Goal: Information Seeking & Learning: Learn about a topic

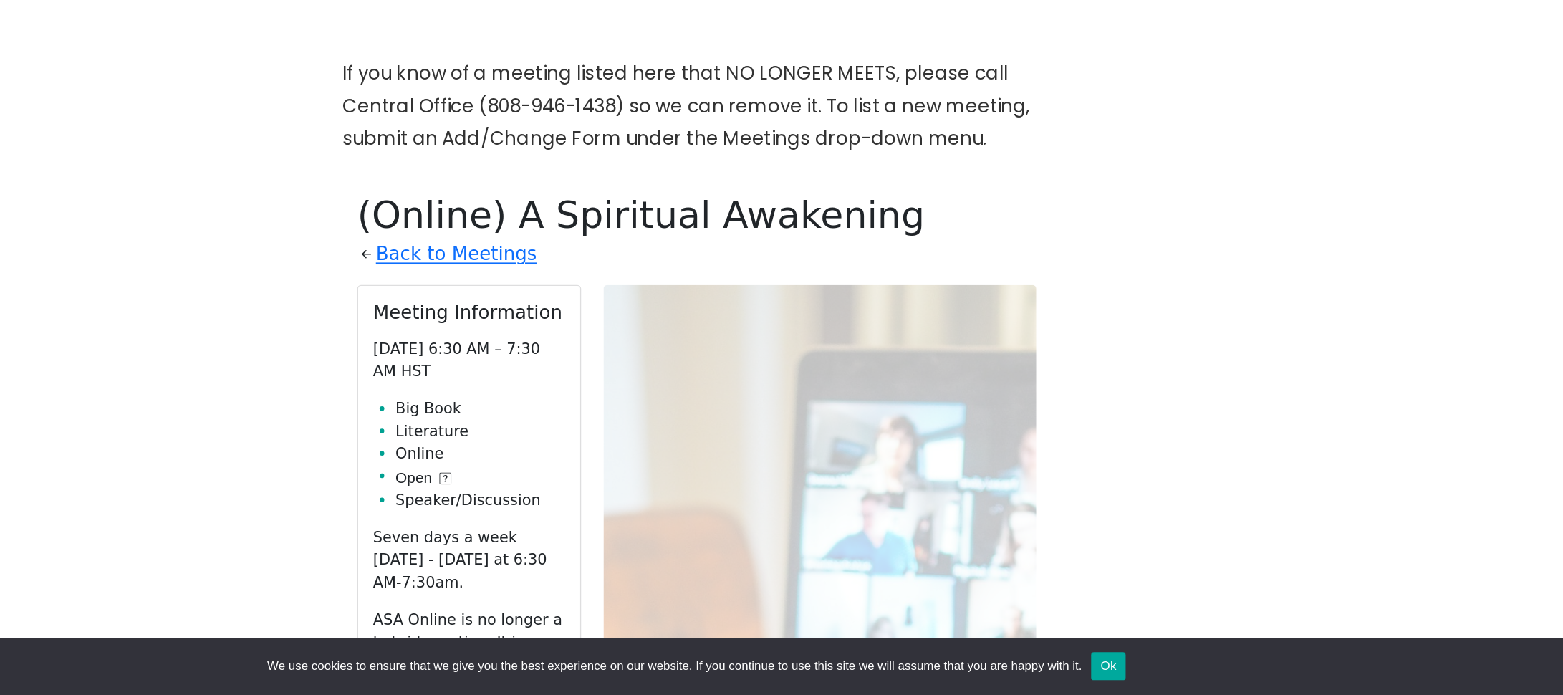
scroll to position [295, 0]
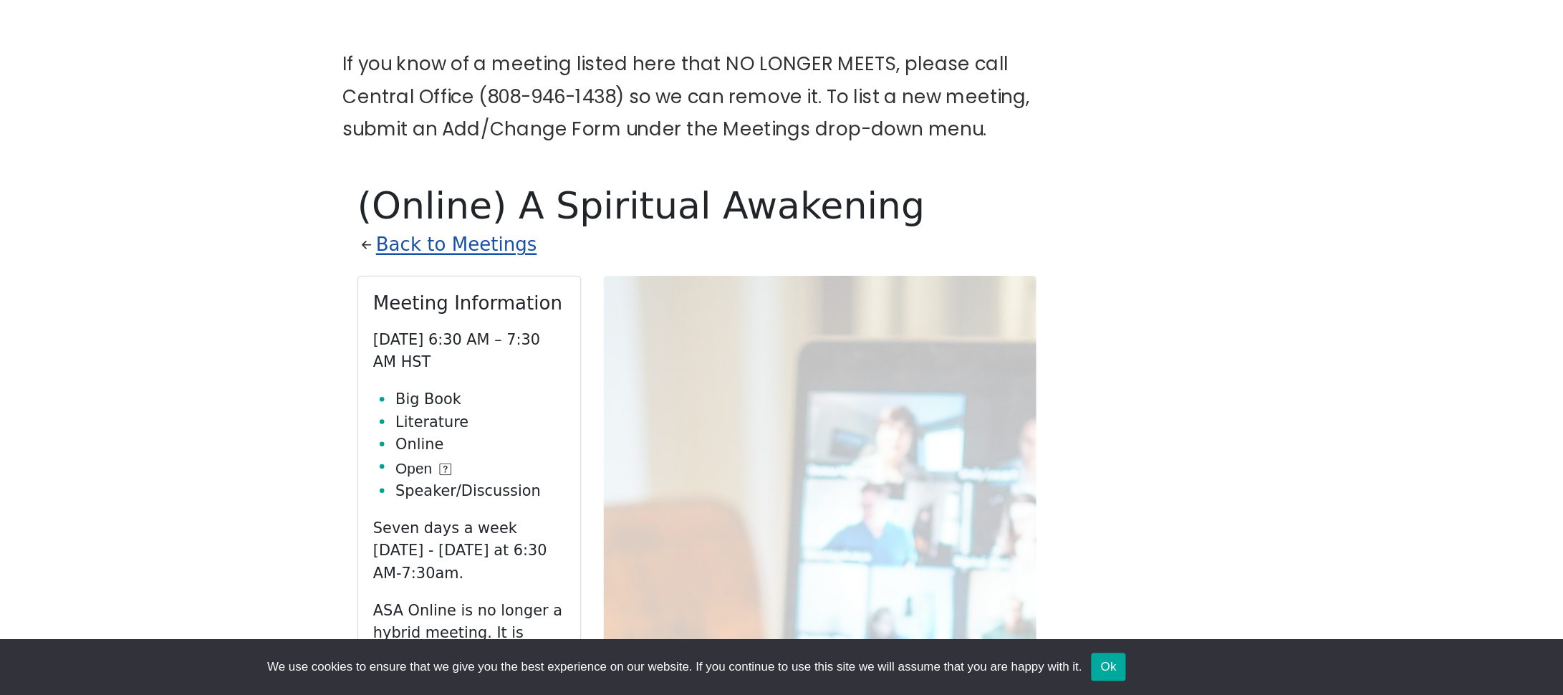
click at [562, 351] on link "Back to Meetings" at bounding box center [596, 348] width 123 height 25
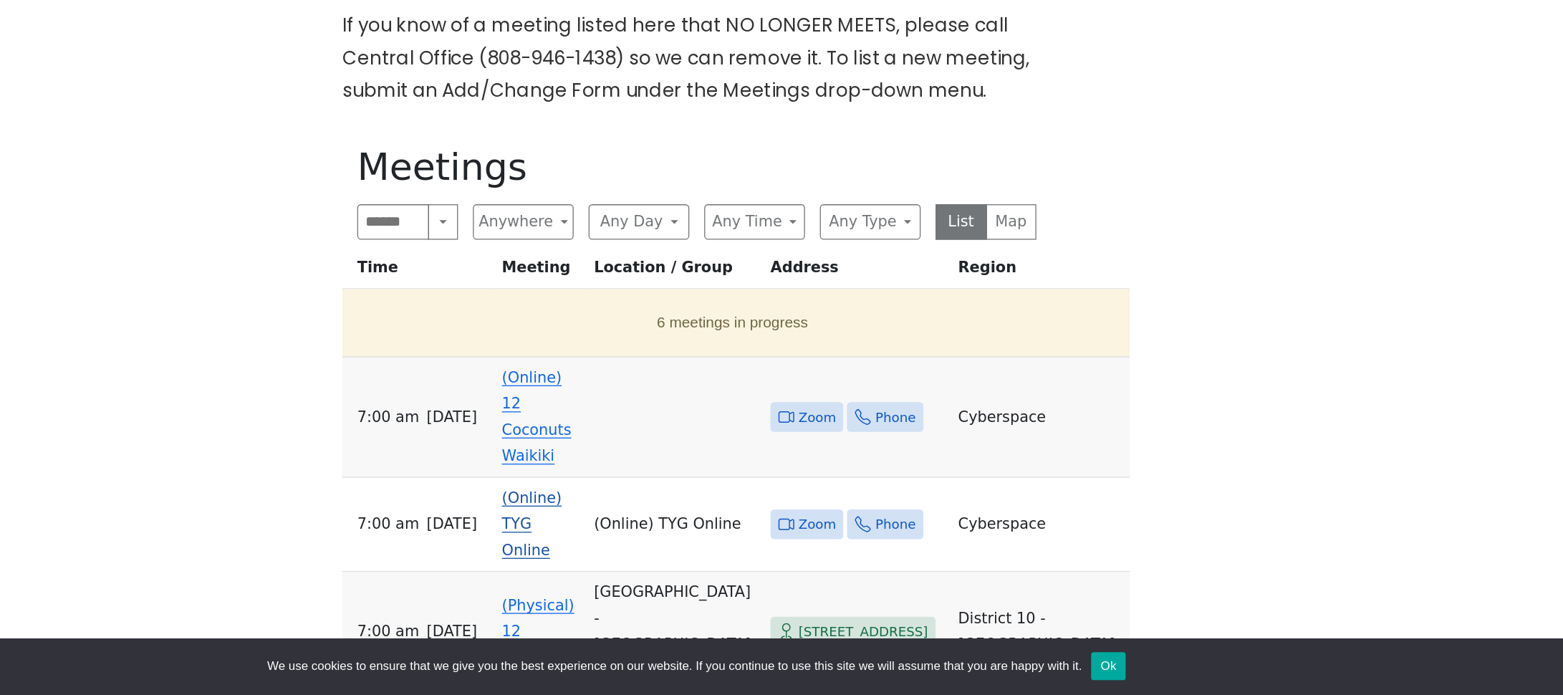
click at [663, 537] on link "(Online) TYG Online" at bounding box center [655, 564] width 46 height 54
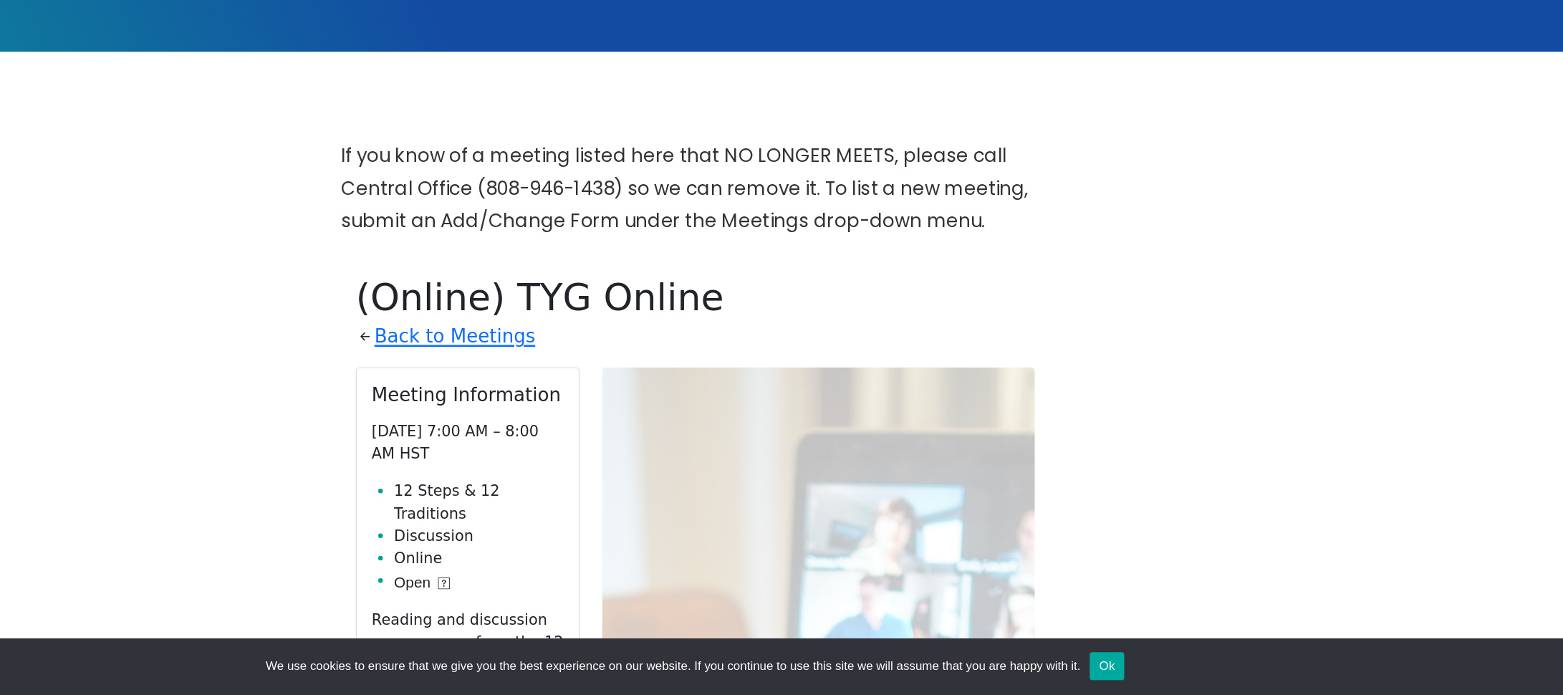
scroll to position [241, 0]
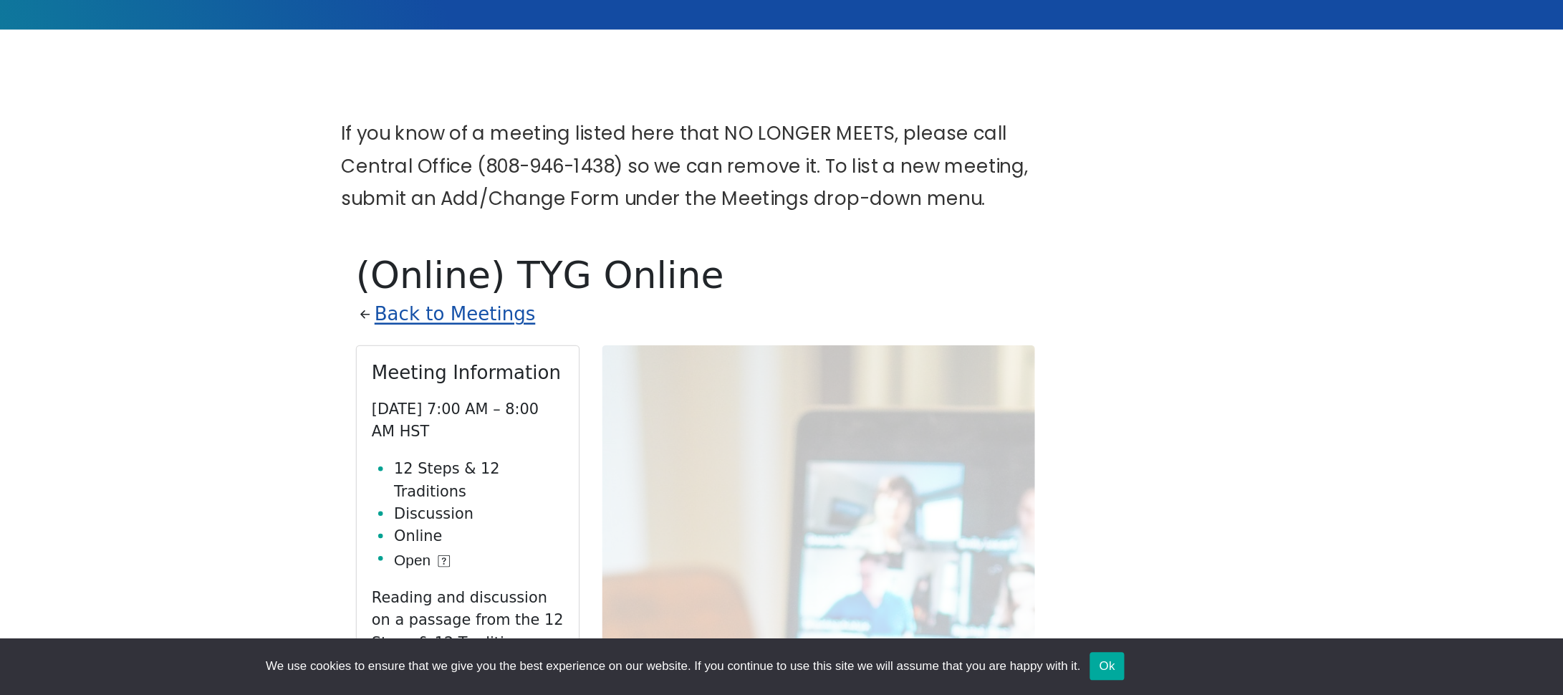
click at [590, 397] on link "Back to Meetings" at bounding box center [596, 402] width 123 height 25
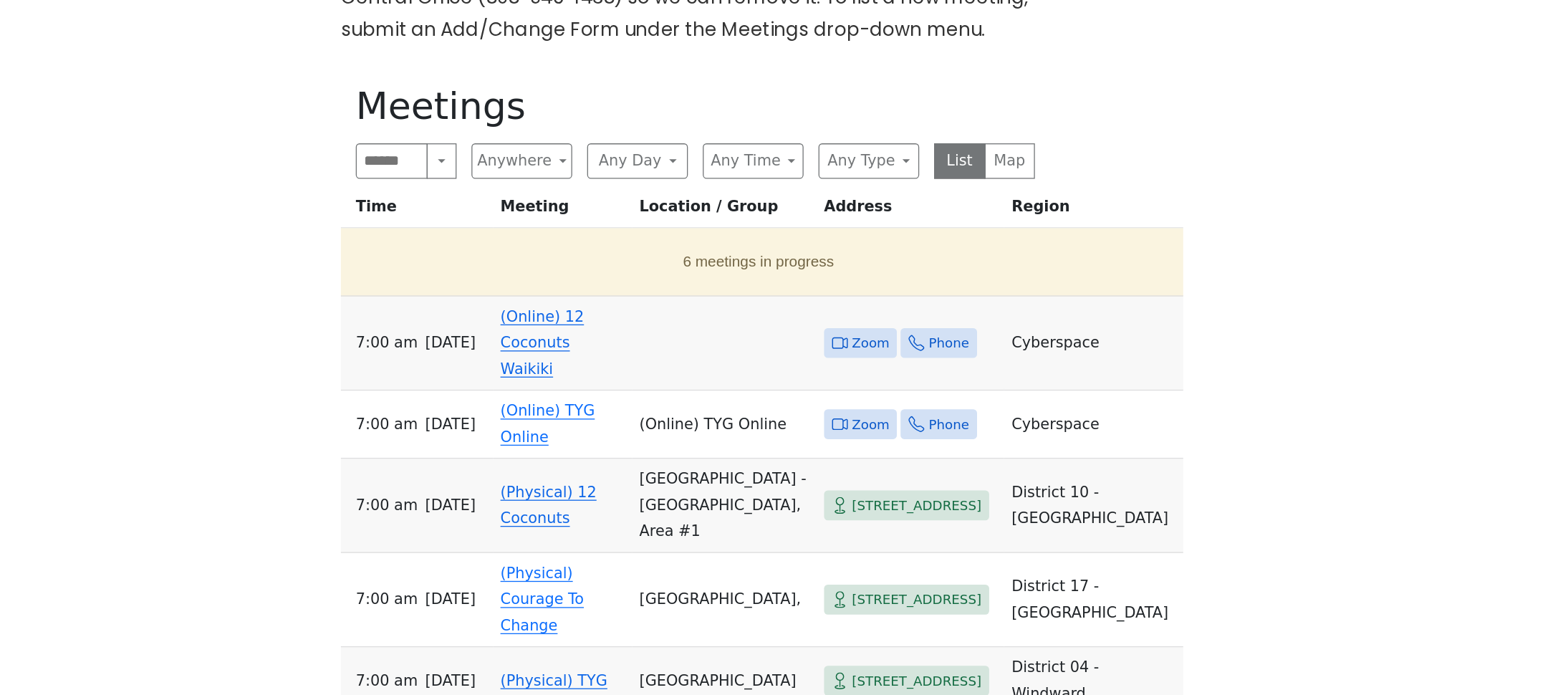
scroll to position [530, 0]
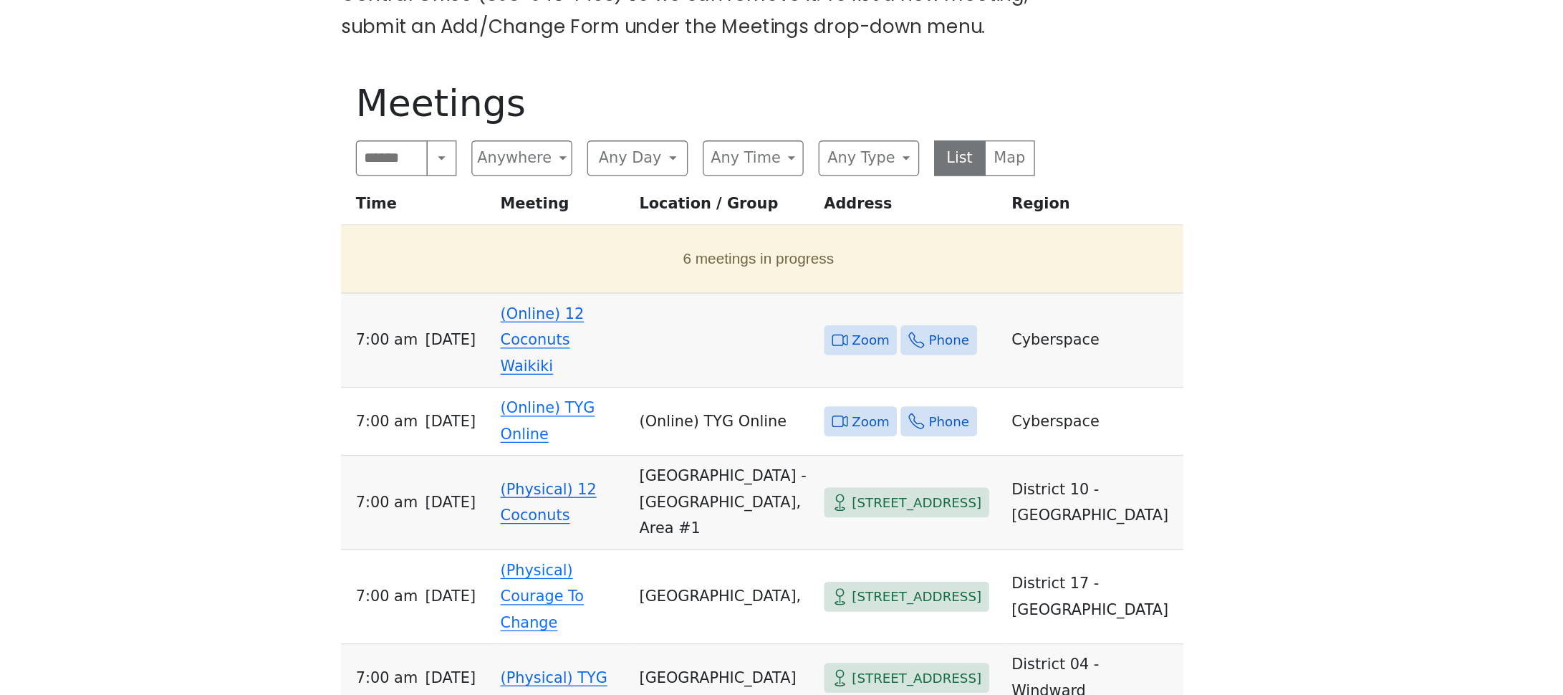
click at [656, 273] on link "(Online) 12 Coconuts Waikiki" at bounding box center [664, 266] width 64 height 54
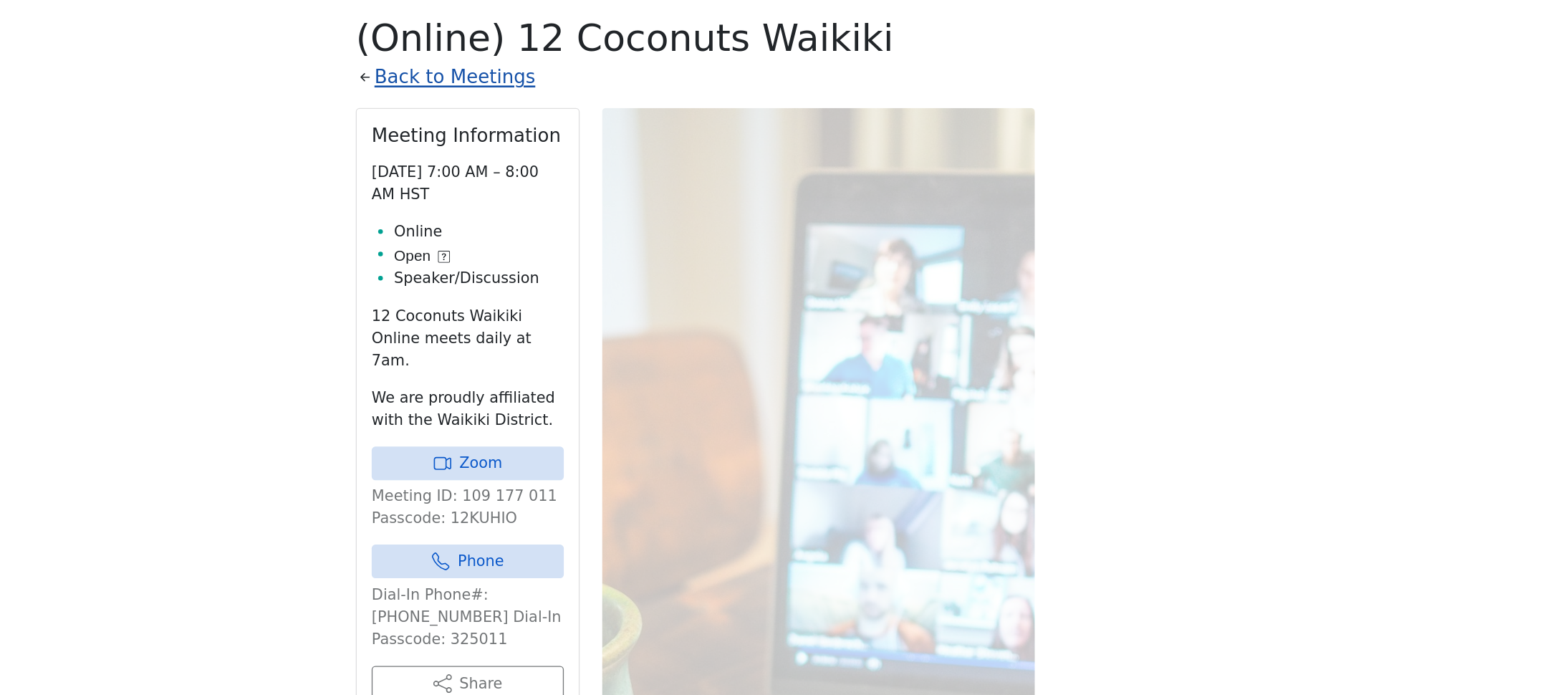
click at [593, 110] on link "Back to Meetings" at bounding box center [596, 113] width 123 height 25
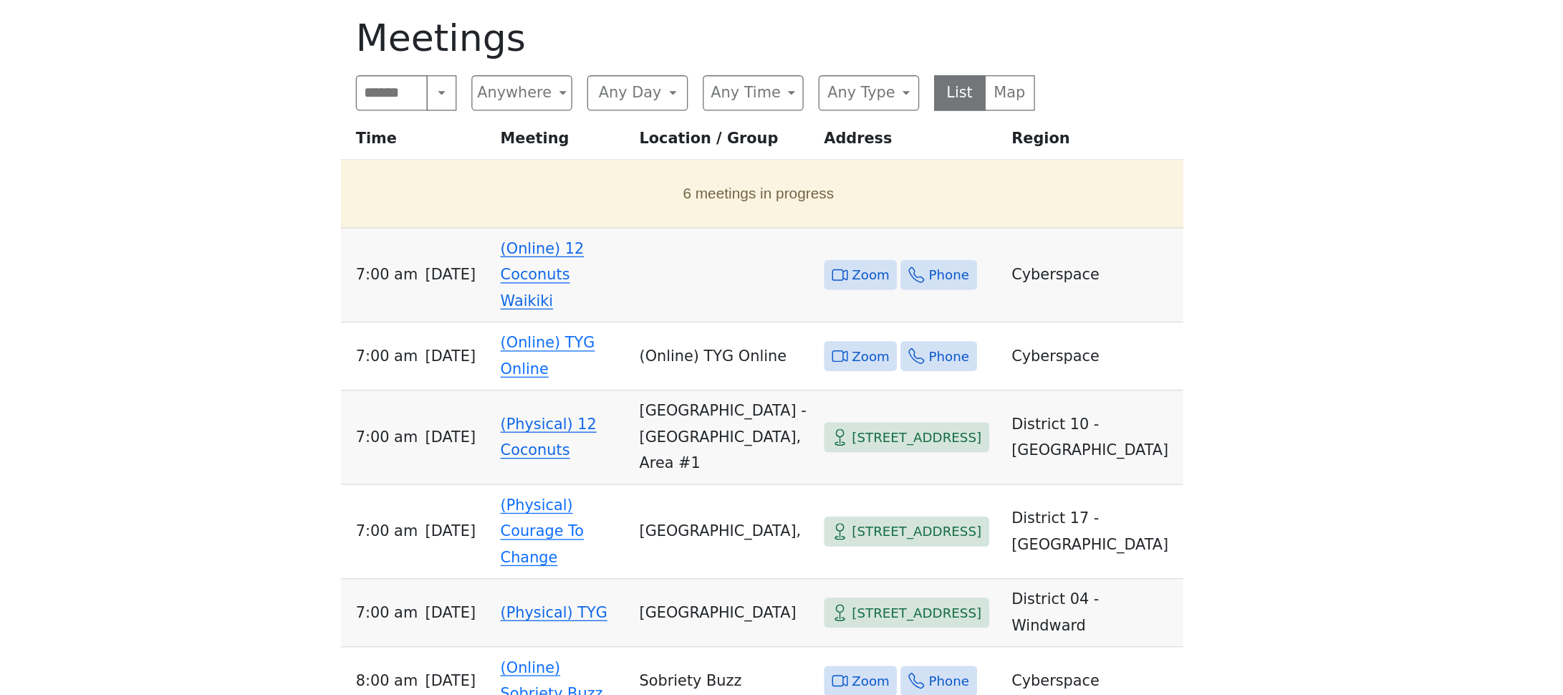
click at [690, 266] on link "(Online) 12 Coconuts Waikiki" at bounding box center [664, 266] width 64 height 54
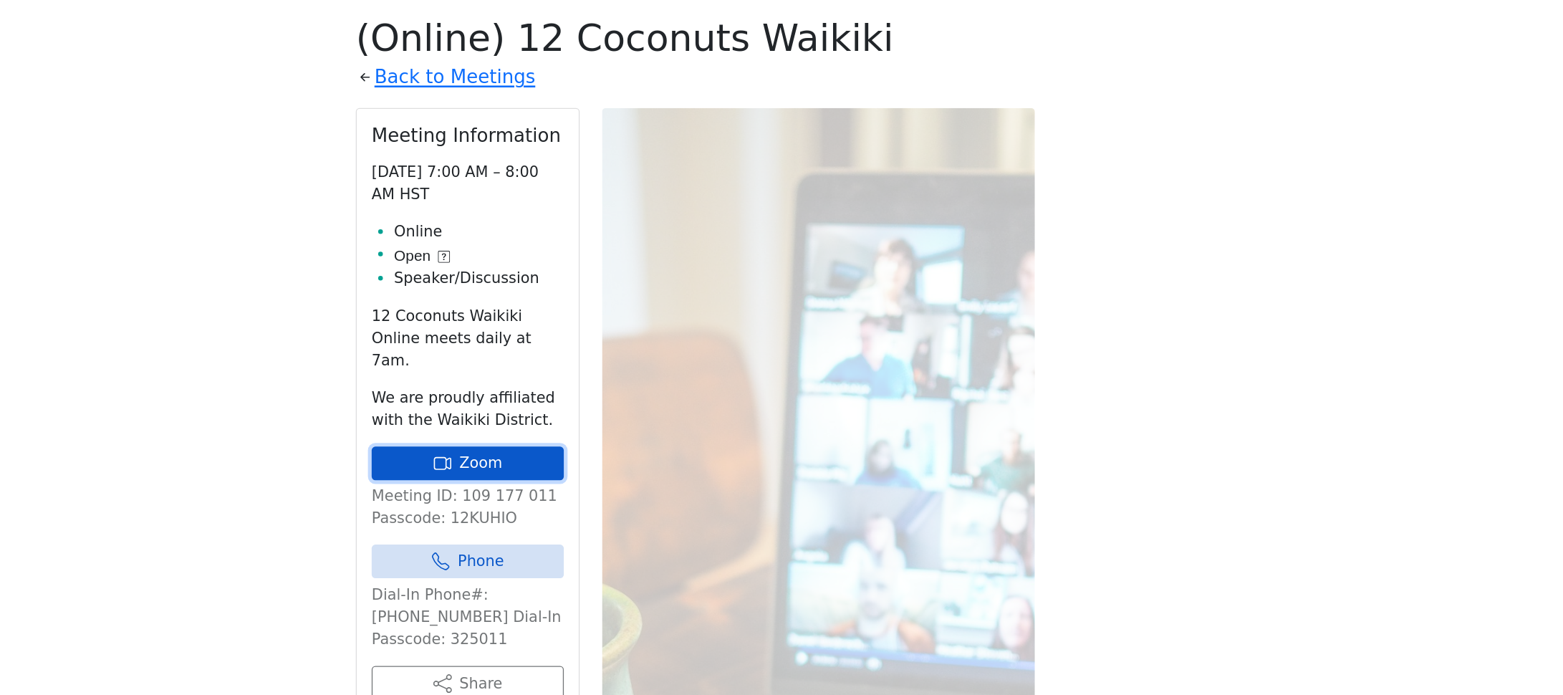
click at [585, 403] on icon at bounding box center [587, 410] width 14 height 14
